Goal: Transaction & Acquisition: Register for event/course

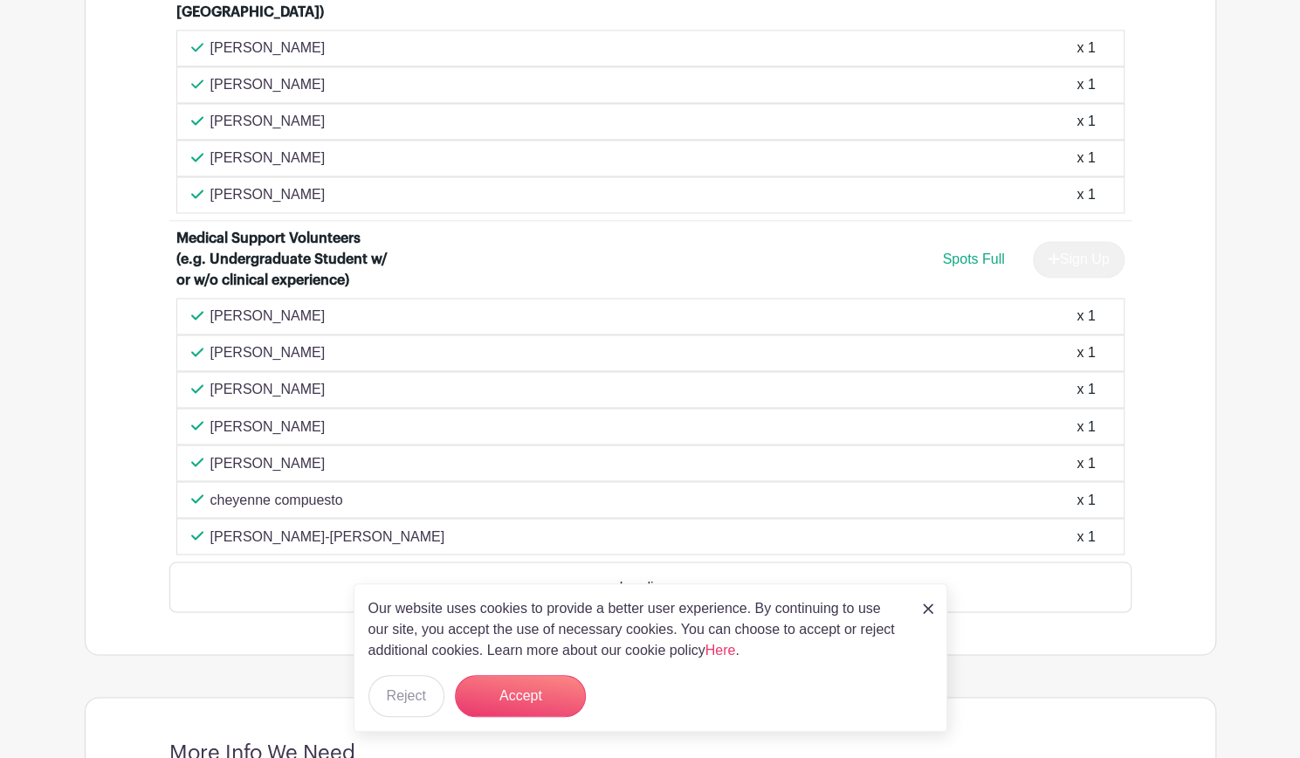
scroll to position [1598, 0]
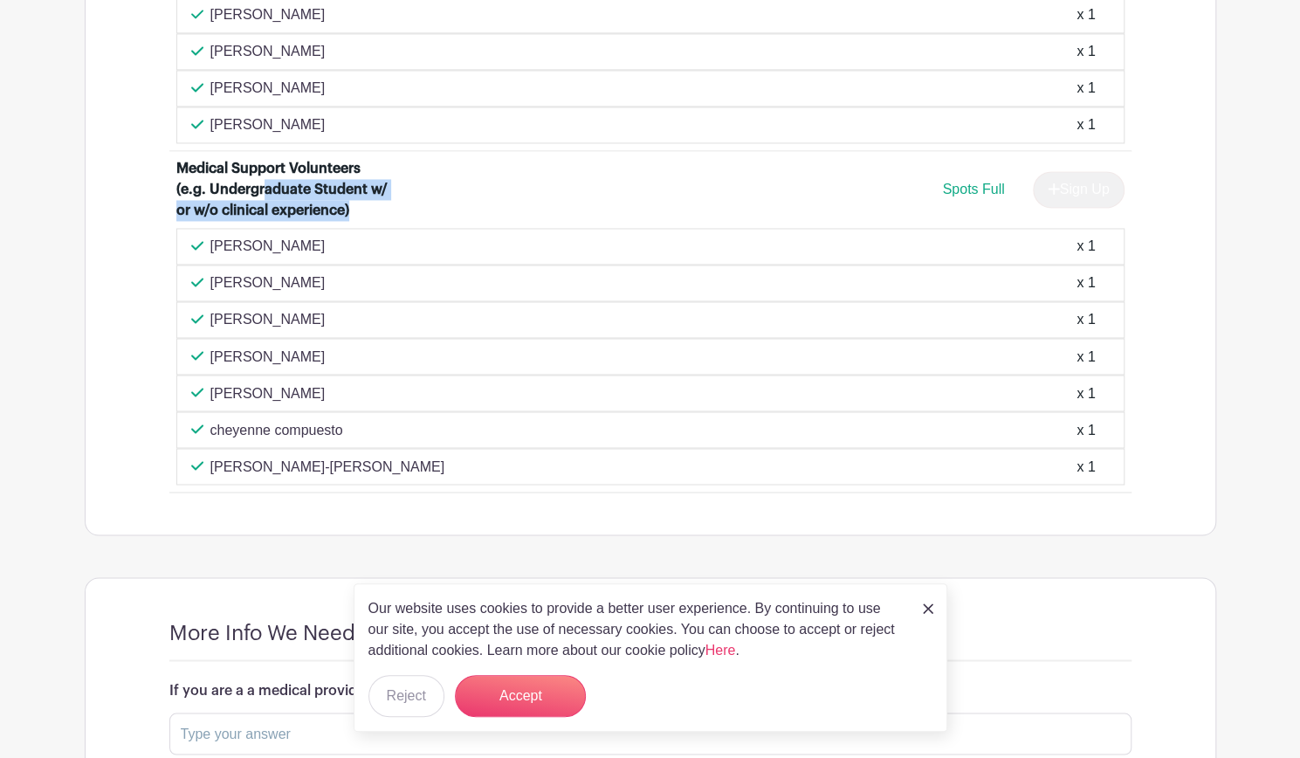
drag, startPoint x: 264, startPoint y: 160, endPoint x: 370, endPoint y: 180, distance: 108.4
click at [370, 180] on div "Medical Support Volunteers (e.g. Undergraduate Student w/ or w/o clinical exper…" at bounding box center [284, 189] width 217 height 63
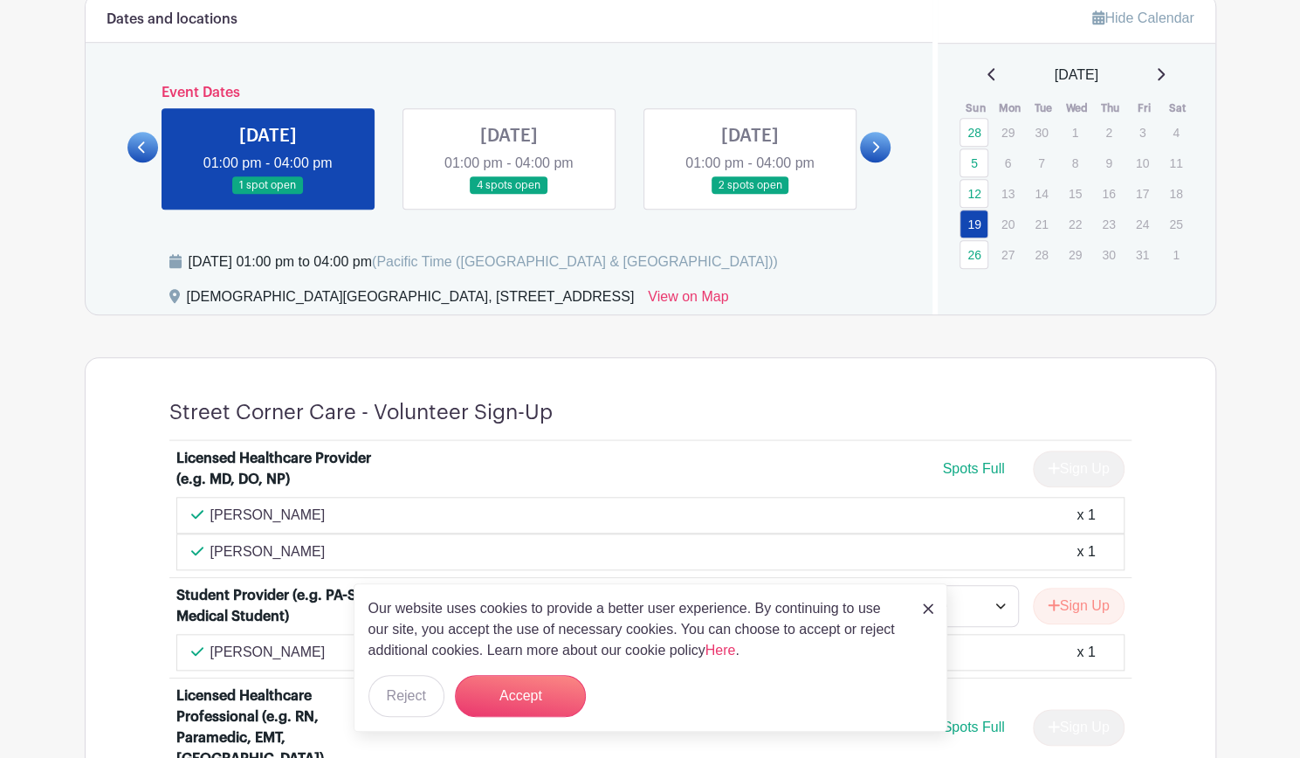
scroll to position [783, 0]
click at [509, 194] on link at bounding box center [509, 194] width 0 height 0
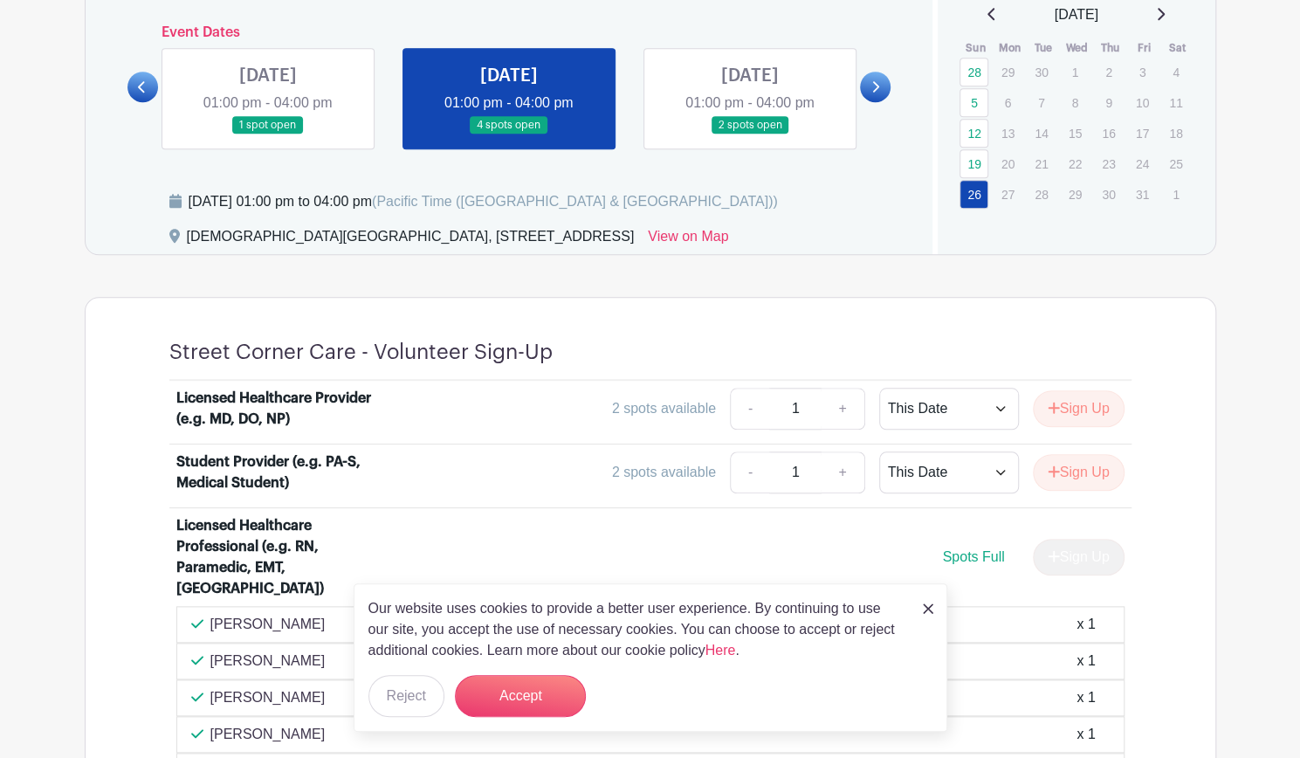
scroll to position [767, 0]
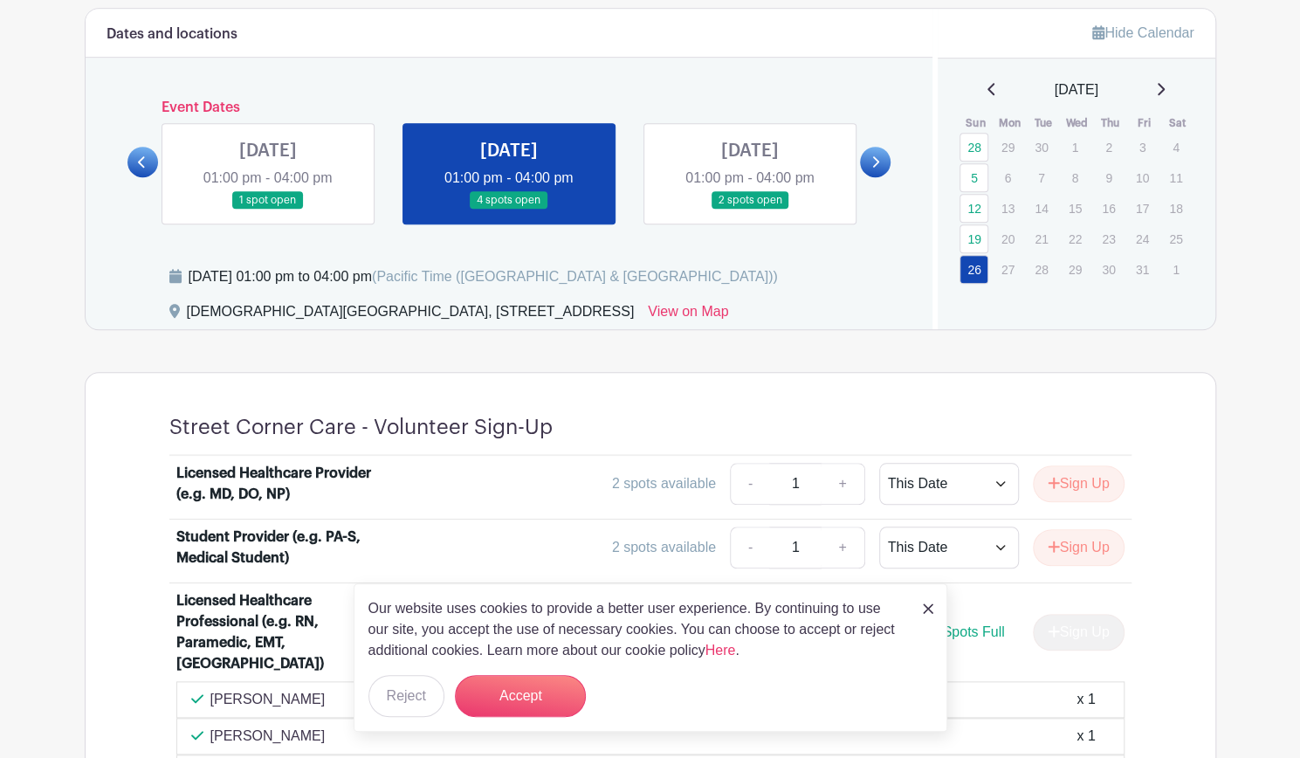
click at [875, 162] on icon at bounding box center [876, 161] width 8 height 13
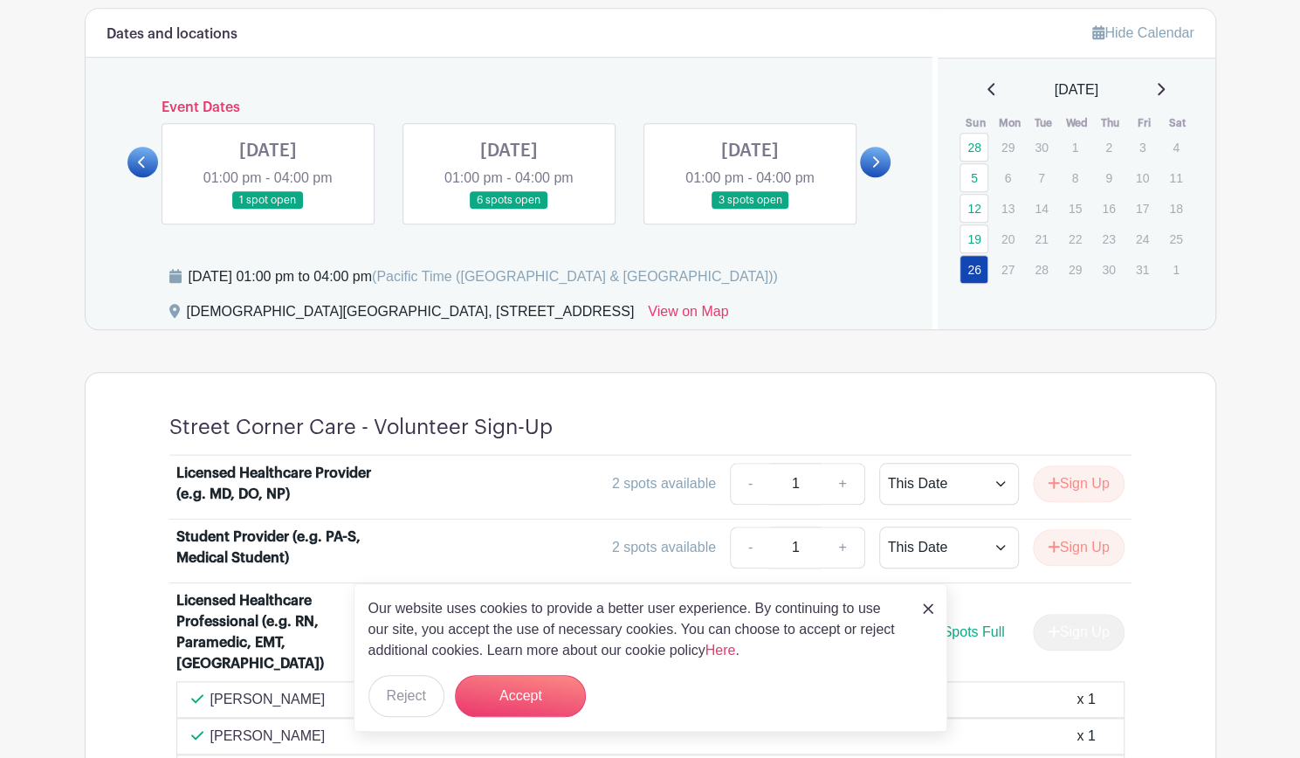
click at [509, 210] on link at bounding box center [509, 210] width 0 height 0
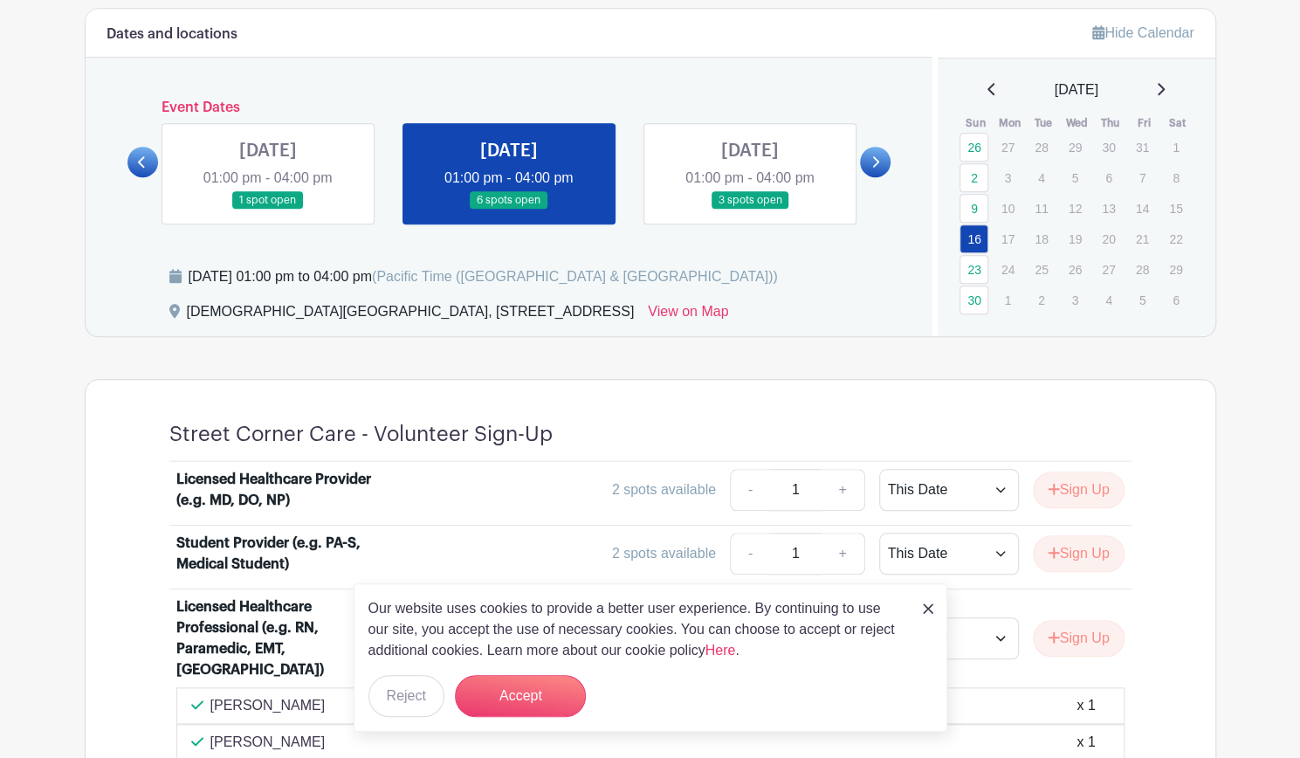
click at [509, 210] on link at bounding box center [509, 210] width 0 height 0
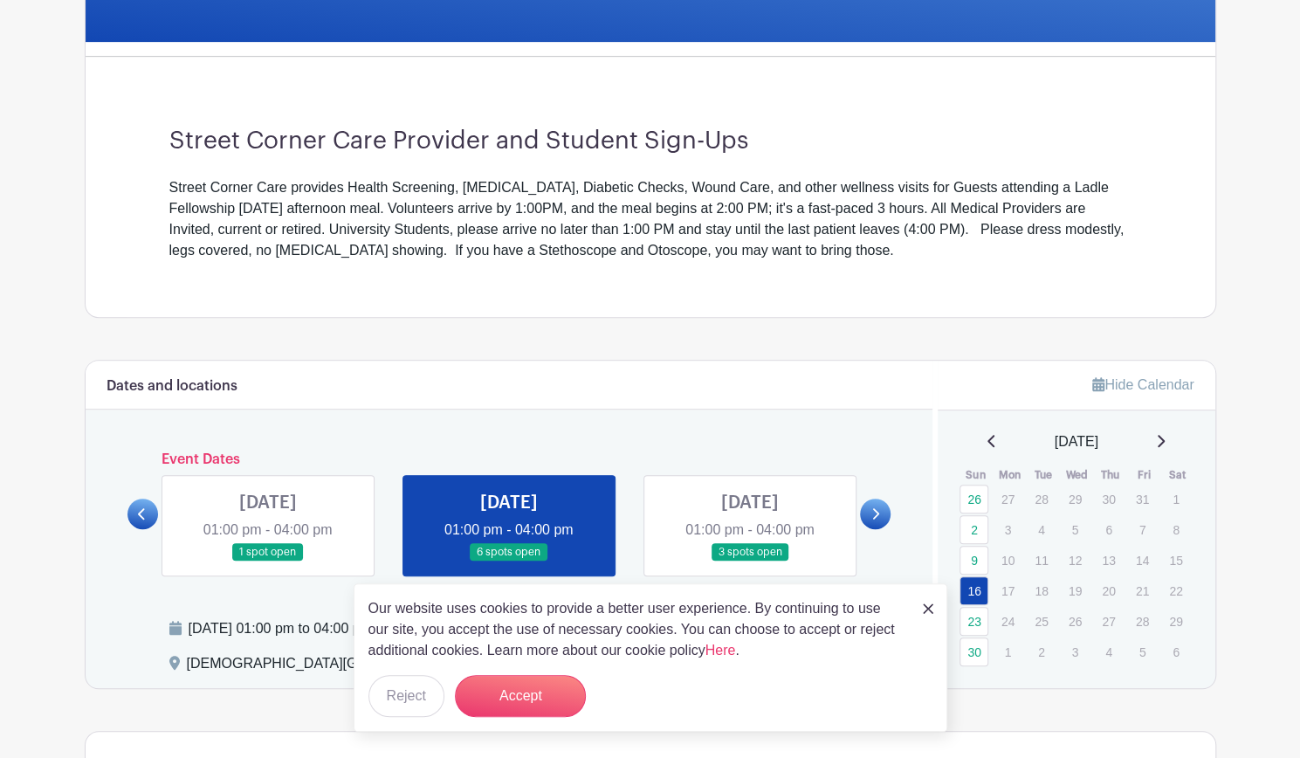
scroll to position [410, 0]
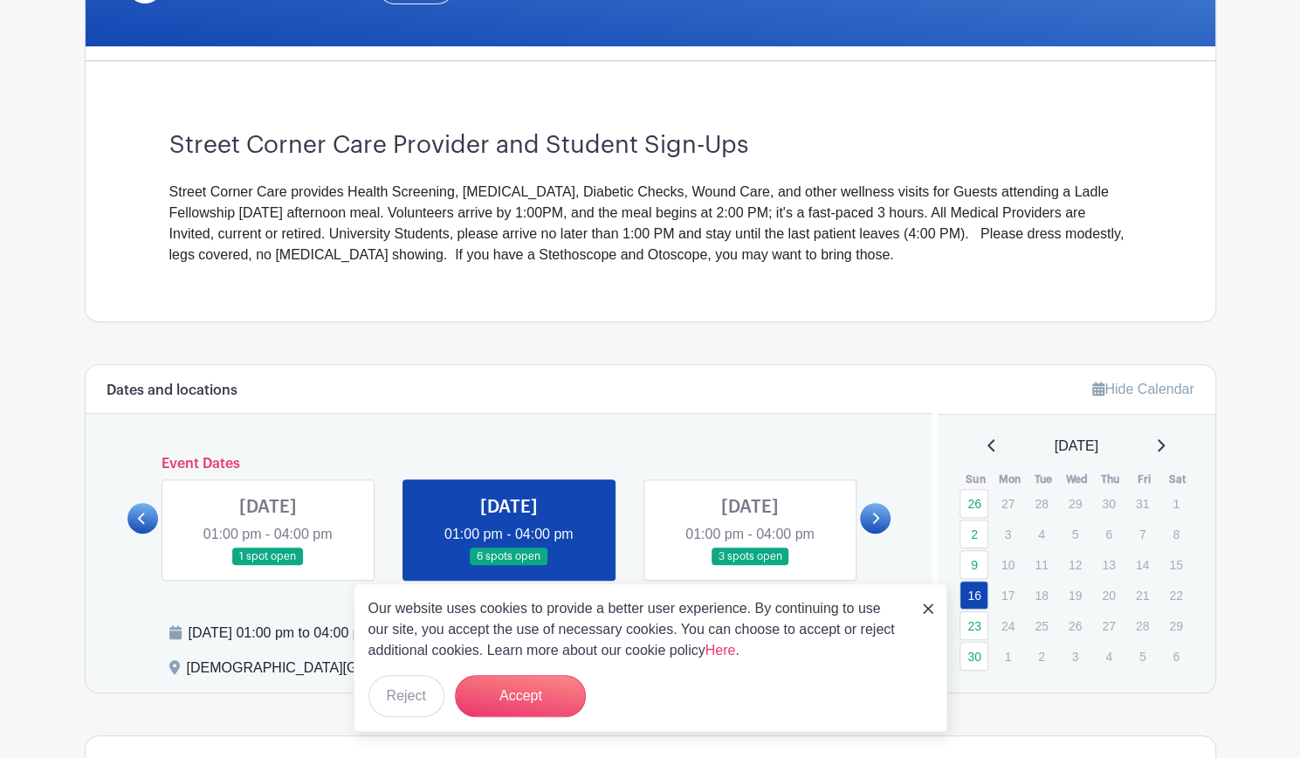
click at [868, 524] on link at bounding box center [875, 518] width 31 height 31
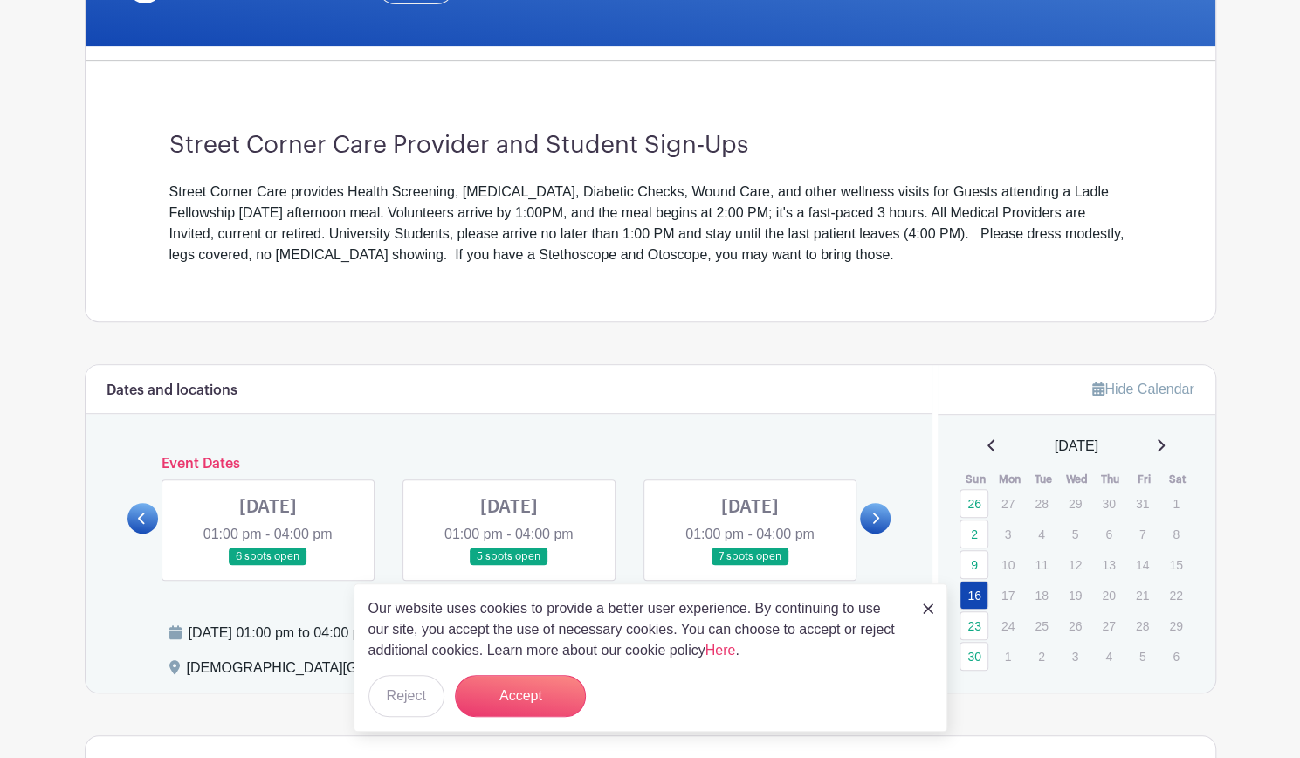
click at [750, 566] on link at bounding box center [750, 566] width 0 height 0
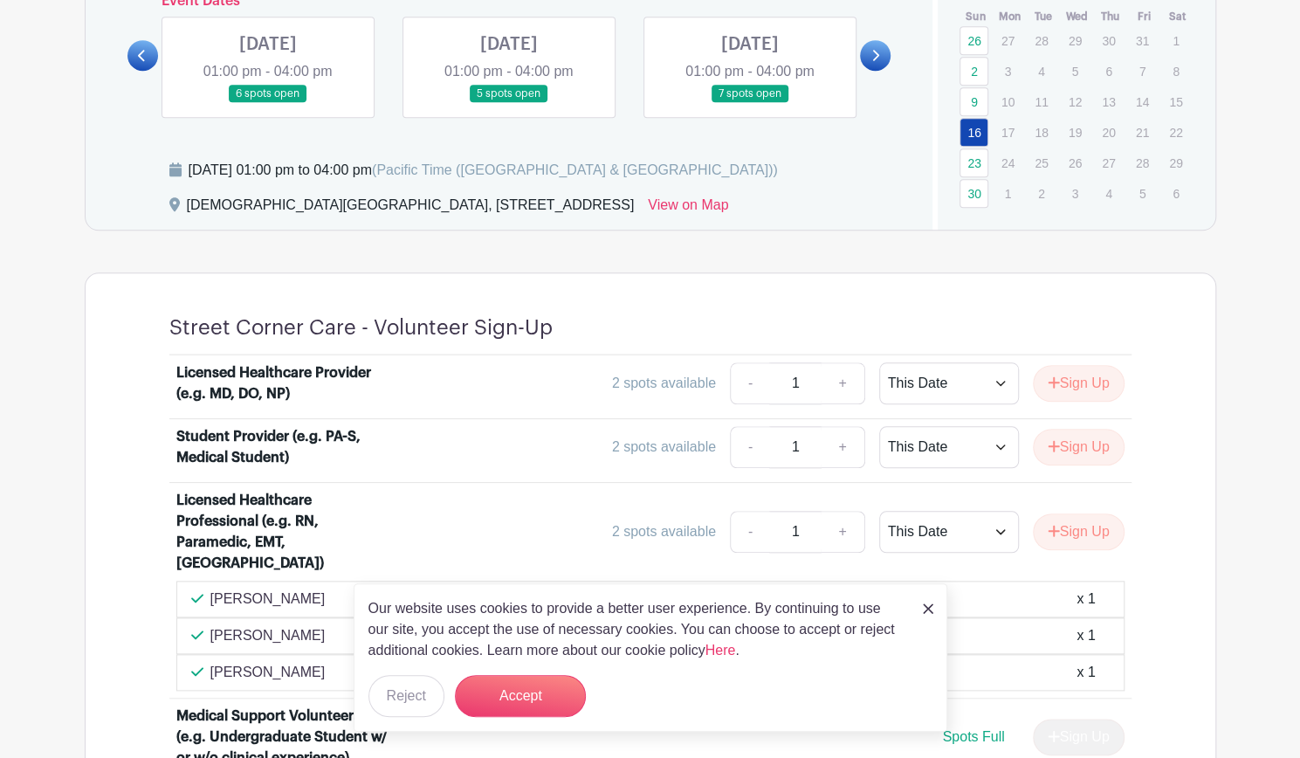
scroll to position [876, 0]
